Goal: Information Seeking & Learning: Learn about a topic

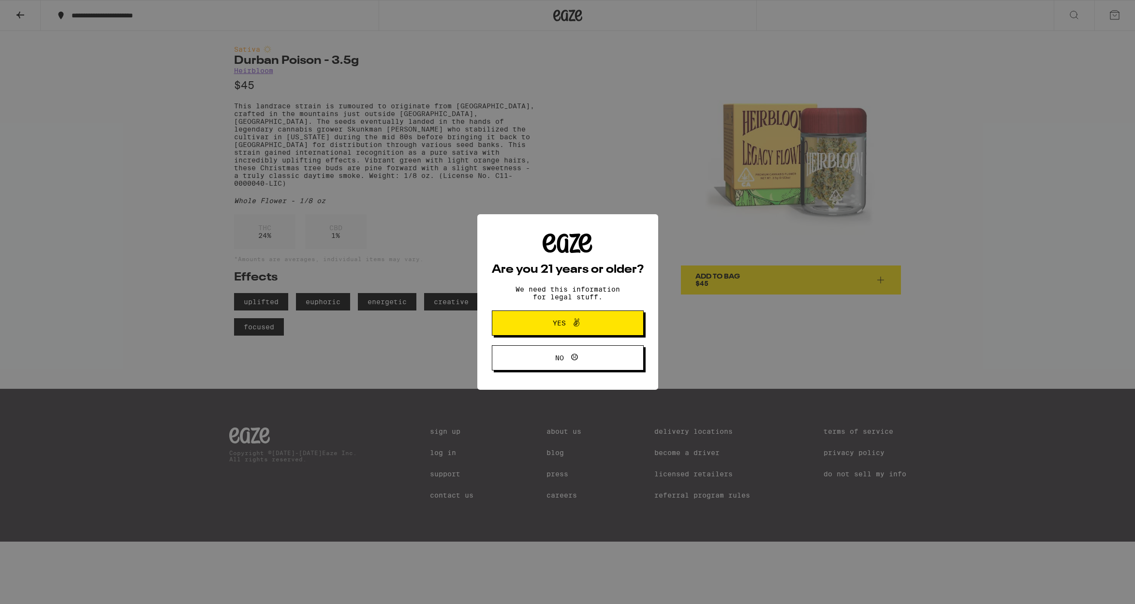
click at [578, 333] on button "Yes" at bounding box center [568, 322] width 152 height 25
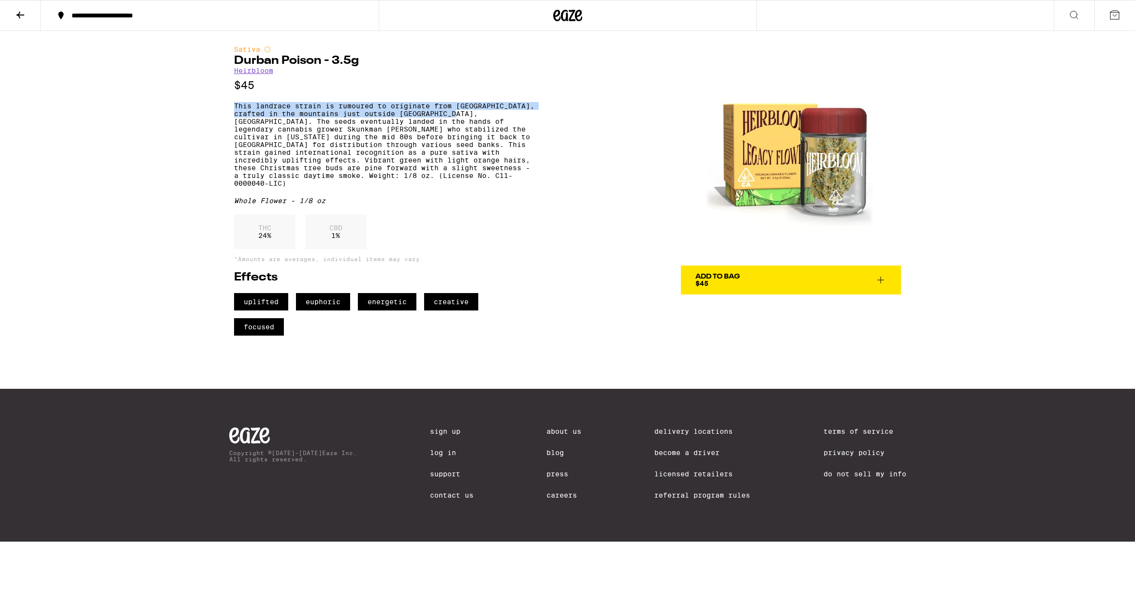
drag, startPoint x: 233, startPoint y: 114, endPoint x: 480, endPoint y: 117, distance: 247.5
click at [480, 117] on div "Sativa Durban Poison - 3.5g Heirbloom $45 This landrace strain is rumoured to o…" at bounding box center [567, 183] width 696 height 305
copy p "This landrace strain is rumoured to originate from [GEOGRAPHIC_DATA], crafted i…"
click at [443, 204] on div "Whole Flower - 1/8 oz" at bounding box center [384, 201] width 300 height 8
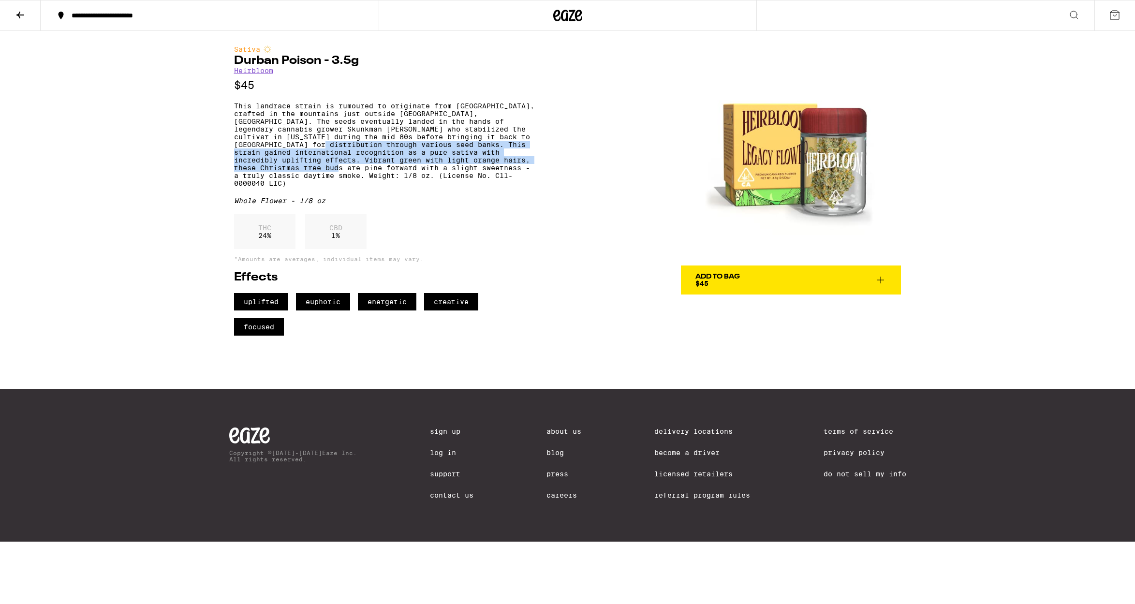
drag, startPoint x: 319, startPoint y: 151, endPoint x: 314, endPoint y: 178, distance: 28.0
click at [314, 178] on p "This landrace strain is rumoured to originate from [GEOGRAPHIC_DATA], crafted i…" at bounding box center [384, 144] width 300 height 85
copy p "This strain gained international recognition as a pure sativa with incredibly u…"
